Goal: Task Accomplishment & Management: Complete application form

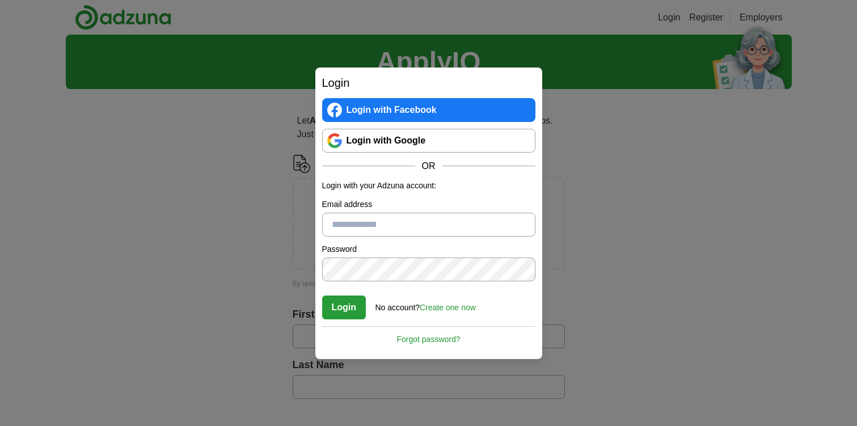
click at [403, 136] on link "Login with Google" at bounding box center [428, 141] width 213 height 24
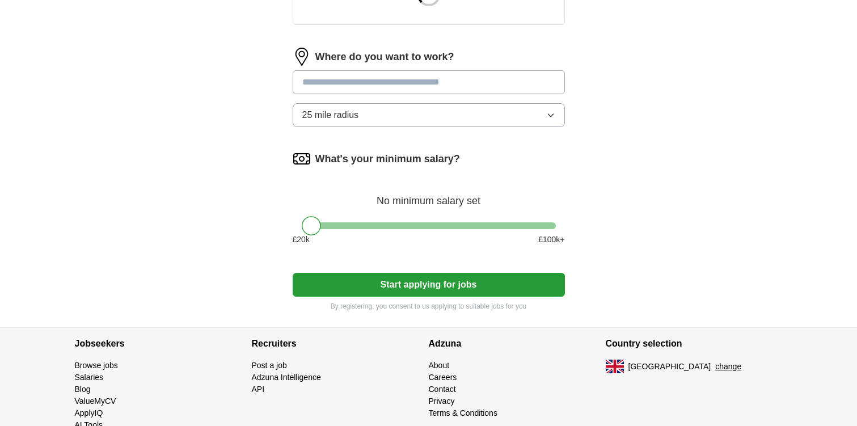
scroll to position [229, 0]
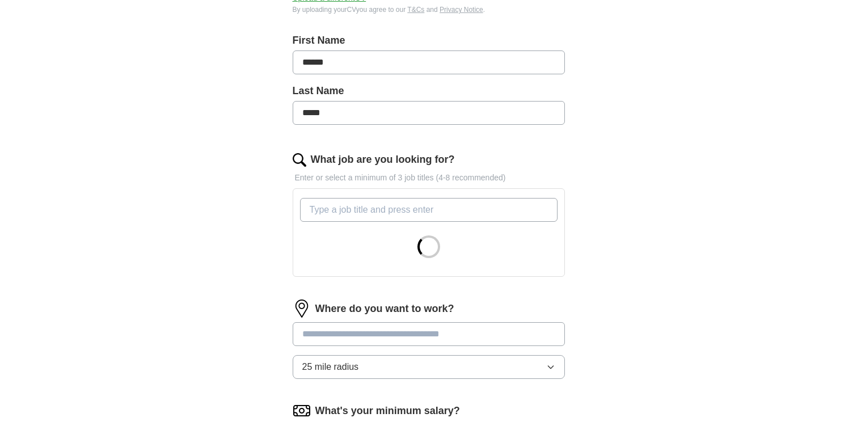
click at [402, 215] on input "What job are you looking for?" at bounding box center [429, 210] width 258 height 24
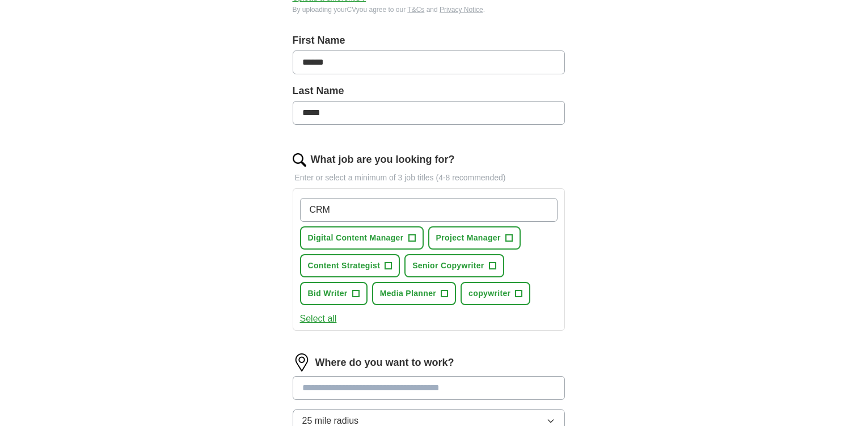
type input "CRM"
click at [241, 217] on div "ApplyIQ Let ApplyIQ do the hard work of searching and applying for jobs. Just t…" at bounding box center [429, 219] width 726 height 828
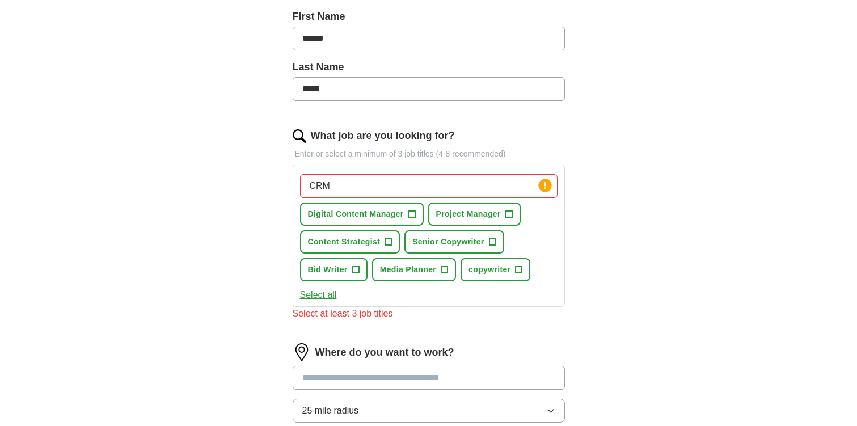
scroll to position [266, 0]
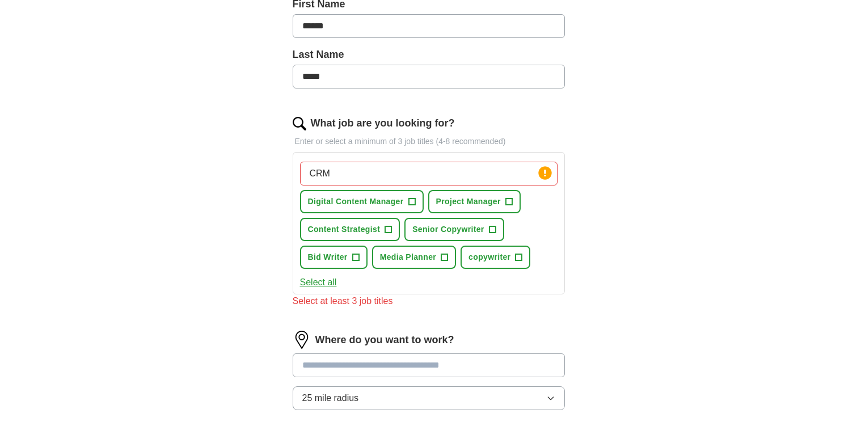
click at [356, 177] on input "CRM" at bounding box center [429, 174] width 258 height 24
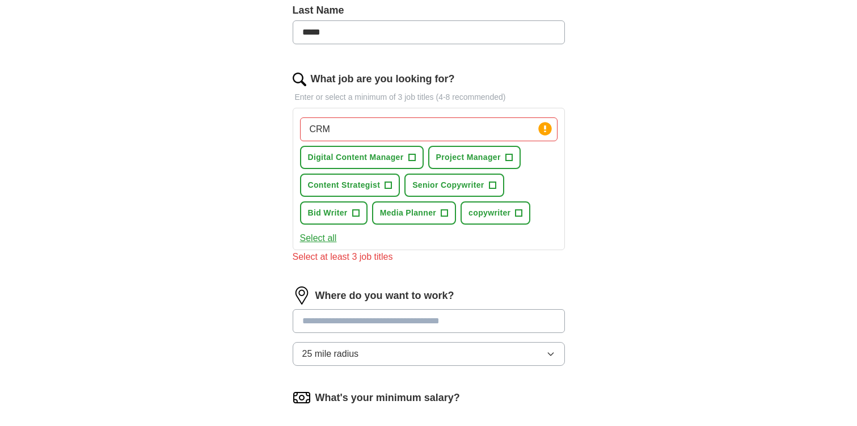
scroll to position [361, 0]
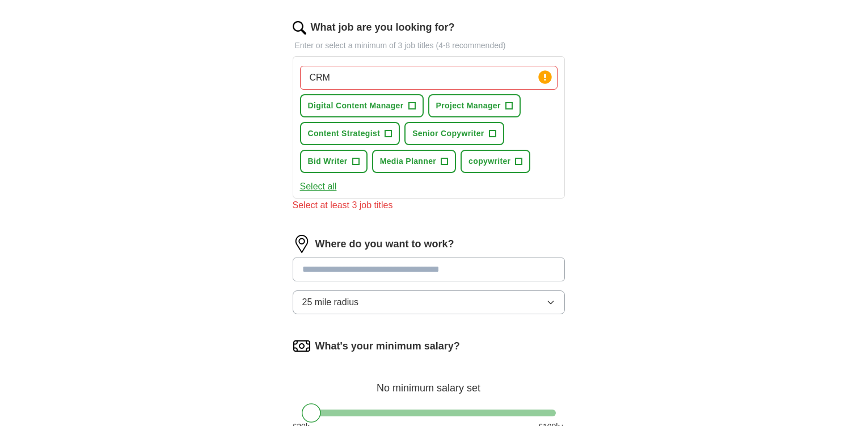
click at [403, 187] on div "Select all" at bounding box center [429, 187] width 262 height 14
click at [318, 190] on button "Select all" at bounding box center [318, 187] width 37 height 14
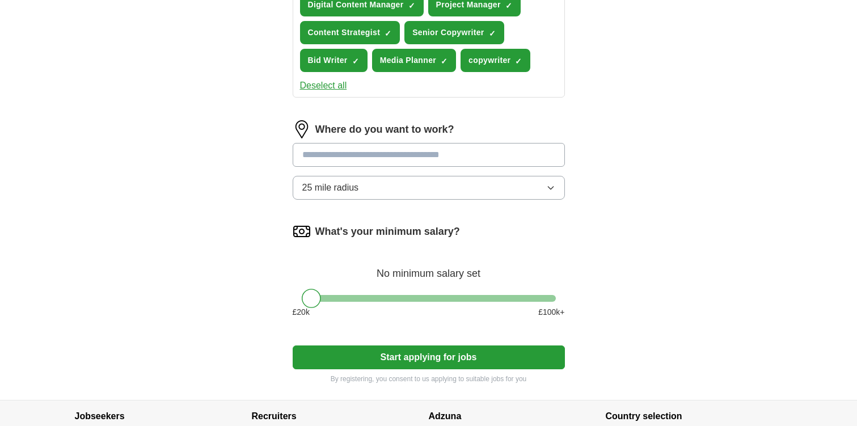
scroll to position [485, 0]
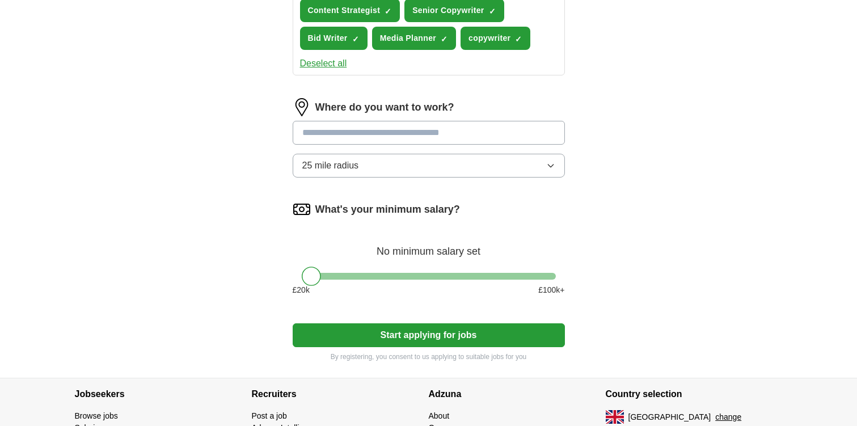
click at [355, 127] on input at bounding box center [429, 133] width 272 height 24
type input "***"
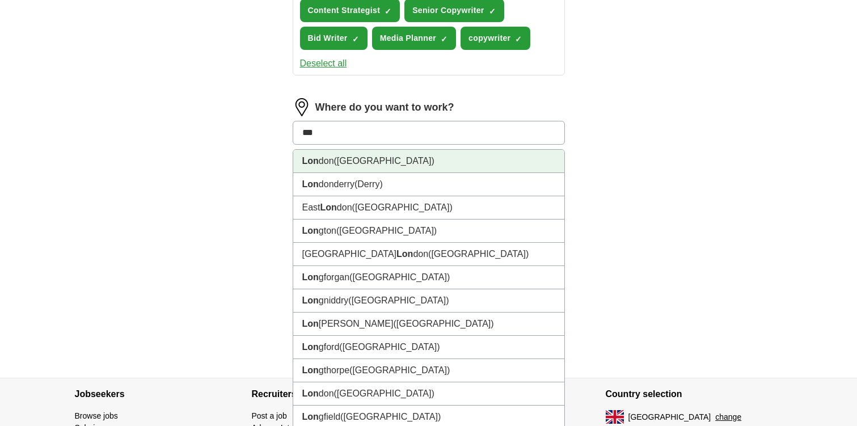
click at [343, 158] on span "(UK)" at bounding box center [384, 161] width 100 height 10
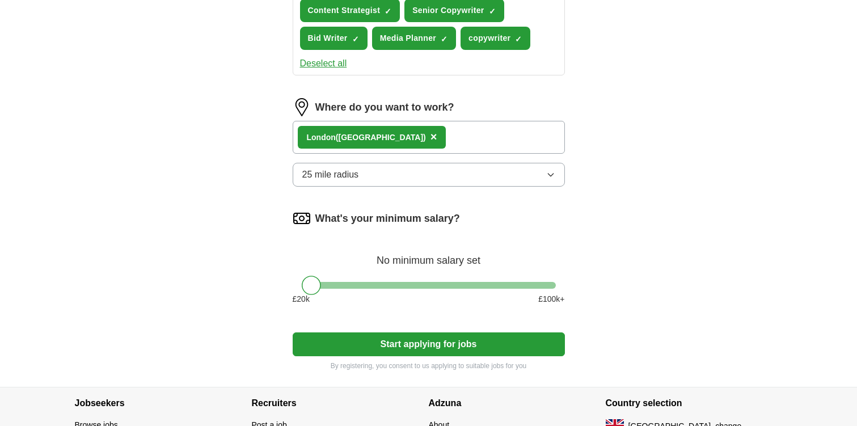
click at [408, 357] on form "Select a CV BW CV 11.09.2023 copy.pdf 02/10/2023, 13:44 Upload a different CV B…" at bounding box center [429, 20] width 272 height 701
click at [394, 342] on button "Start applying for jobs" at bounding box center [429, 344] width 272 height 24
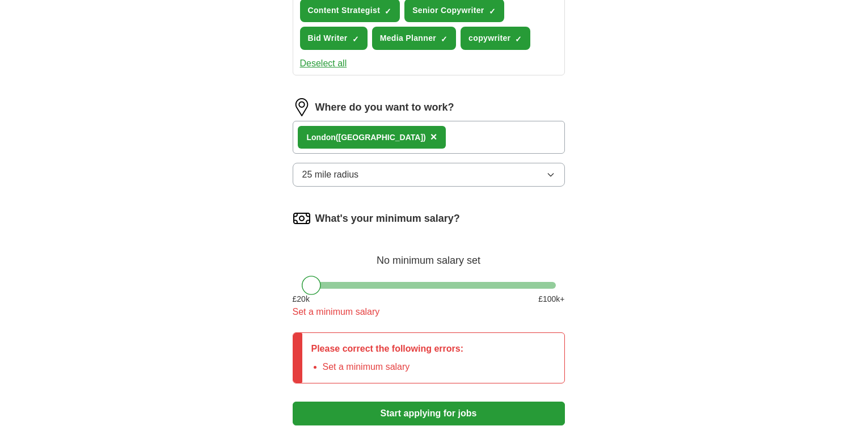
click at [342, 280] on div "What's your minimum salary? No minimum salary set £ 20 k £ 100 k+ Set a minimum…" at bounding box center [429, 268] width 272 height 119
click at [356, 281] on div "What's your minimum salary? No minimum salary set £ 20 k £ 100 k+ Set a minimum…" at bounding box center [429, 268] width 272 height 119
drag, startPoint x: 314, startPoint y: 283, endPoint x: 418, endPoint y: 284, distance: 103.8
click at [321, 284] on div at bounding box center [311, 285] width 19 height 19
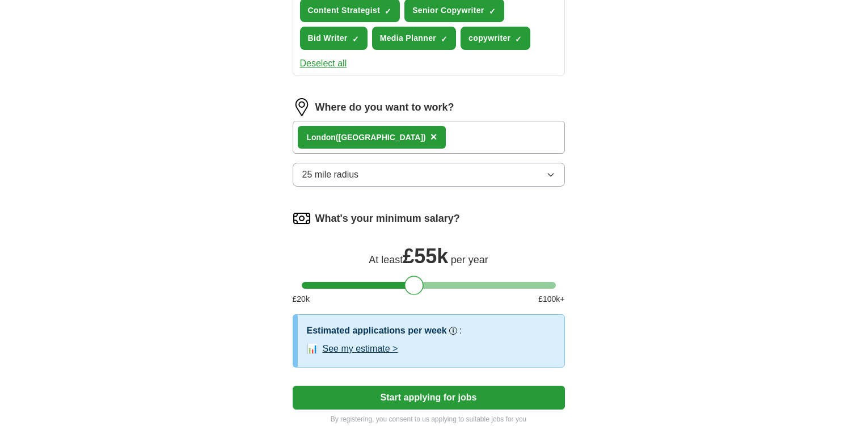
click at [388, 400] on button "Start applying for jobs" at bounding box center [429, 398] width 272 height 24
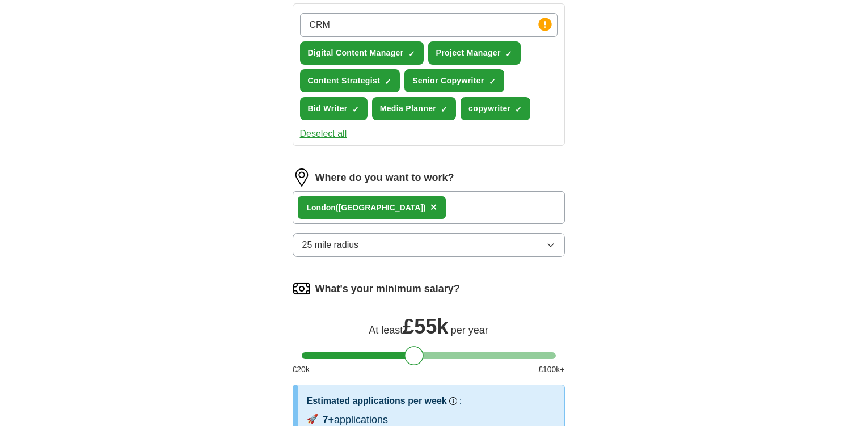
select select "**"
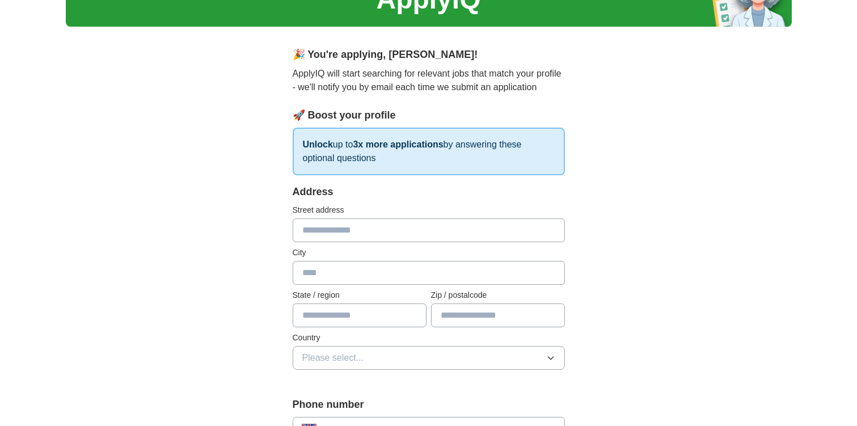
scroll to position [0, 0]
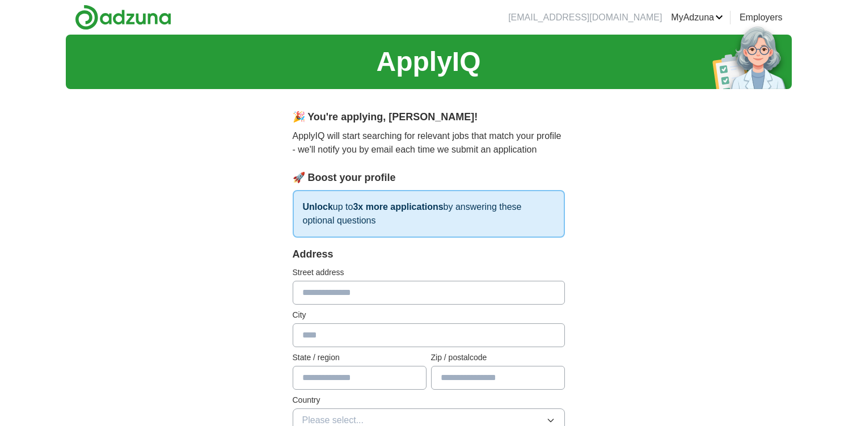
click at [428, 58] on h1 "ApplyIQ" at bounding box center [428, 61] width 104 height 41
click at [140, 11] on img at bounding box center [123, 18] width 96 height 26
